Goal: Task Accomplishment & Management: Manage account settings

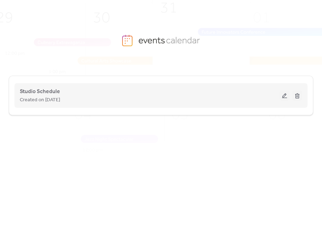
click at [287, 98] on button at bounding box center [285, 95] width 10 height 11
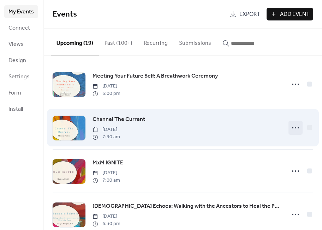
click at [291, 130] on icon at bounding box center [295, 127] width 11 height 11
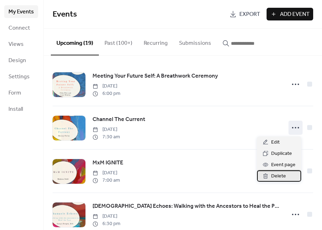
click at [279, 171] on div "Delete" at bounding box center [279, 176] width 44 height 11
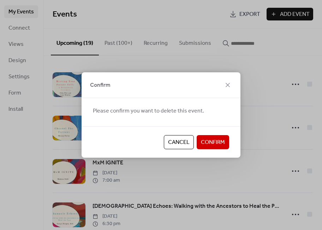
click at [209, 150] on div "Cancel Confirm" at bounding box center [161, 141] width 159 height 31
click at [213, 144] on span "Confirm" at bounding box center [213, 142] width 24 height 8
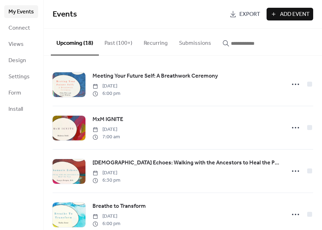
click at [242, 46] on input "button" at bounding box center [252, 43] width 42 height 8
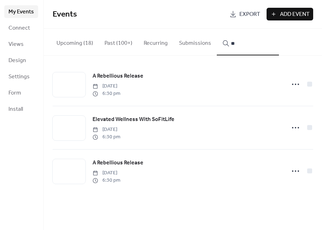
type input "*"
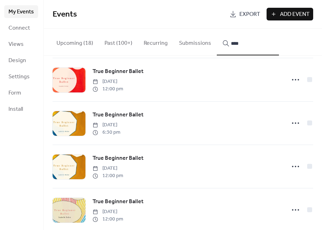
scroll to position [353, 0]
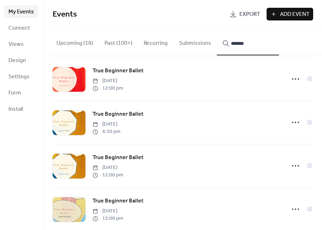
click at [244, 42] on button "******" at bounding box center [248, 42] width 62 height 27
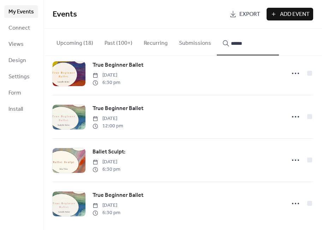
scroll to position [579, 0]
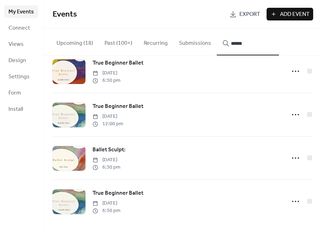
type input "******"
click at [284, 159] on div "Ballet Sculpt: Wednesday, September 24, 2025 6:30 pm" at bounding box center [183, 158] width 261 height 43
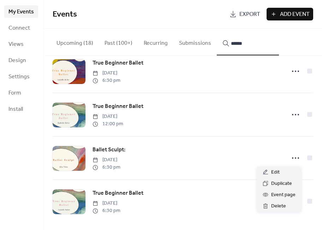
click at [295, 158] on circle at bounding box center [295, 158] width 1 height 1
click at [281, 175] on div "Edit" at bounding box center [279, 172] width 44 height 11
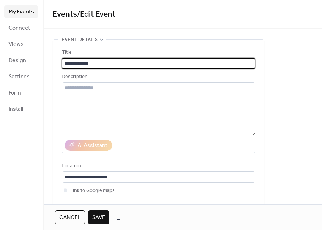
type input "**********"
click at [100, 218] on span "Save" at bounding box center [98, 218] width 13 height 8
